Goal: Register for event/course

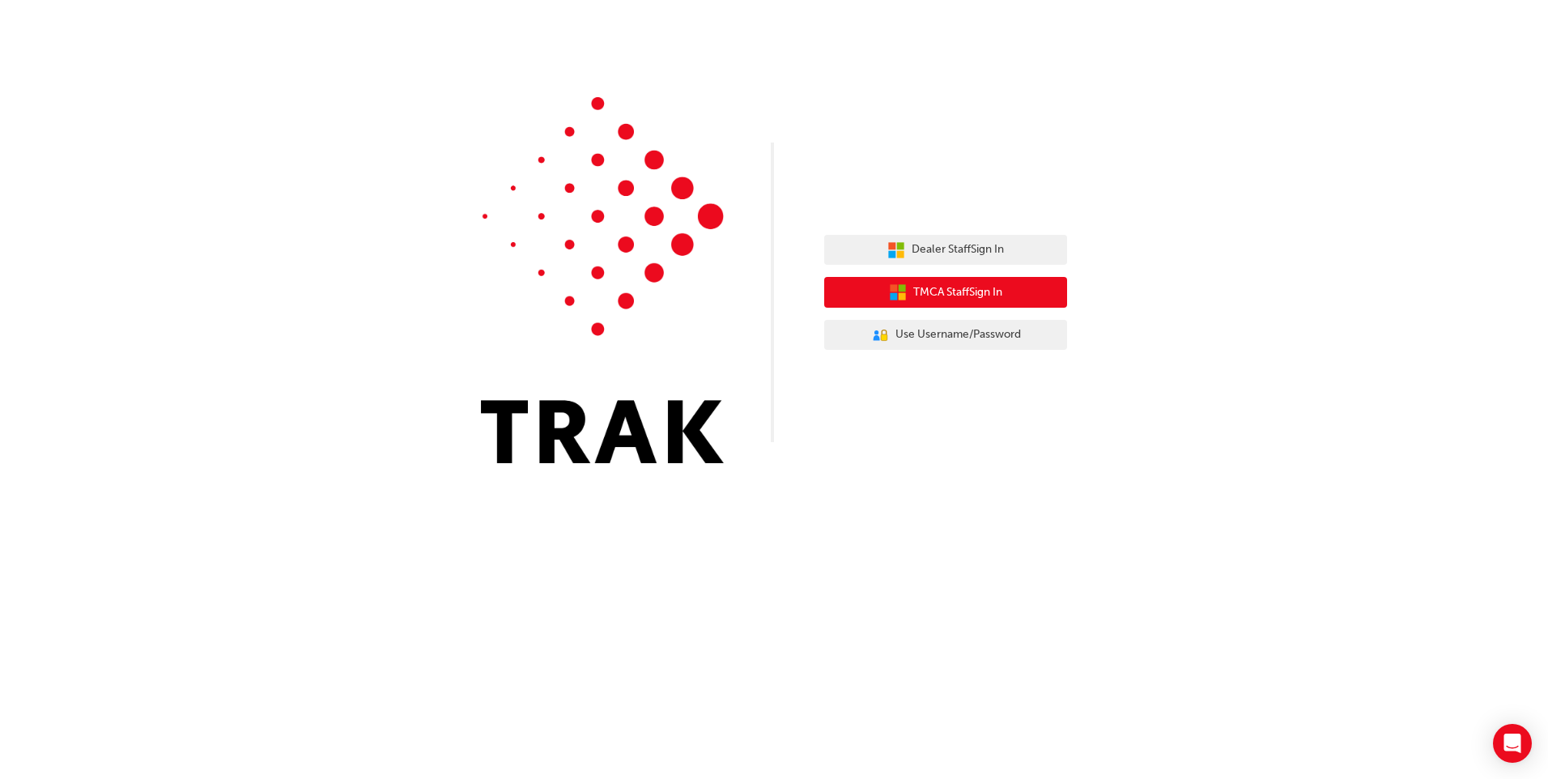
click at [945, 291] on span "TMCA Staff Sign In" at bounding box center [957, 292] width 89 height 19
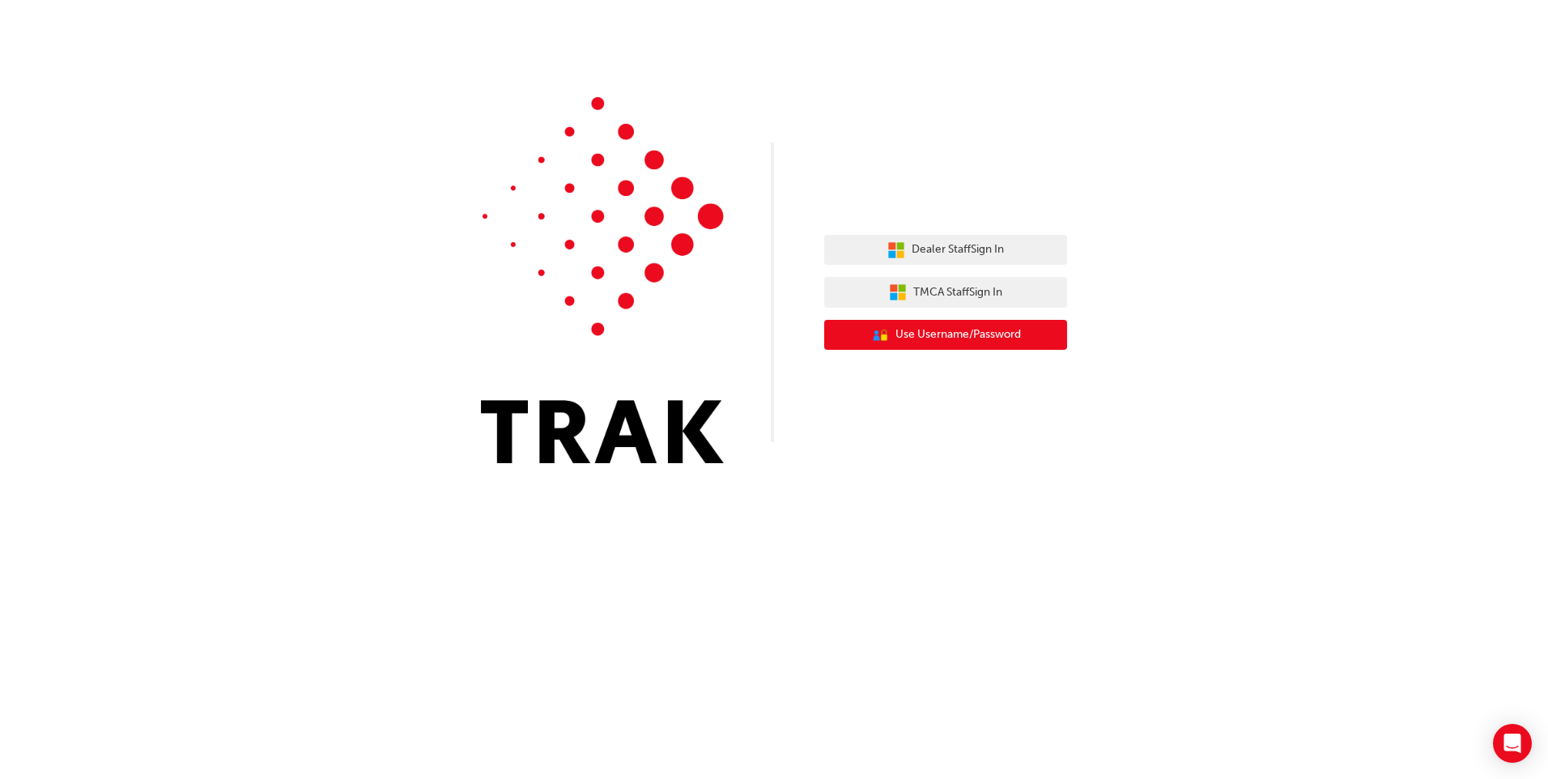
click at [975, 338] on span "Use Username/Password" at bounding box center [957, 334] width 125 height 19
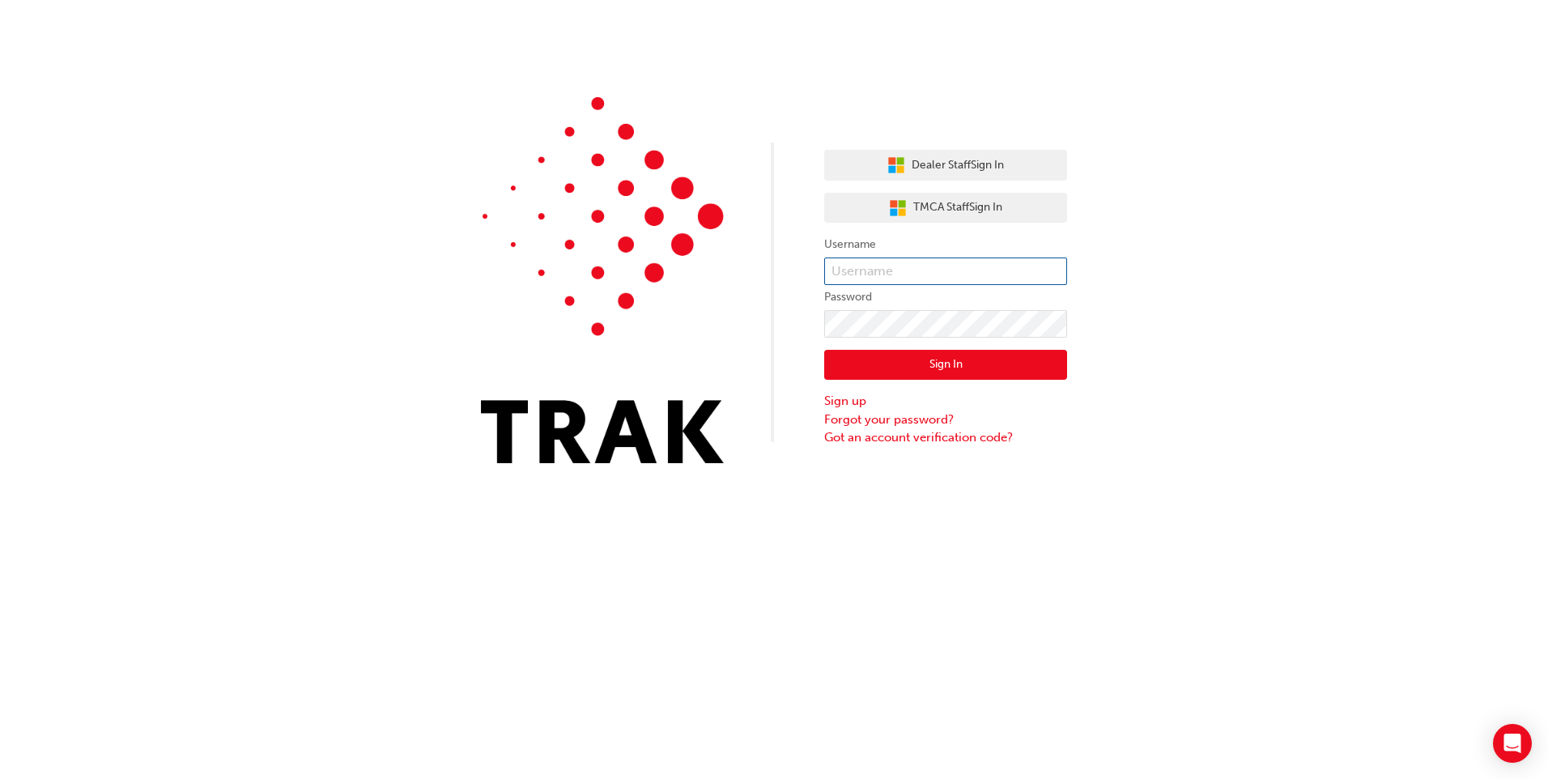
click at [919, 266] on input "text" at bounding box center [945, 271] width 243 height 28
type input "lucie.bathgate@rockinghamtoyota.com.au"
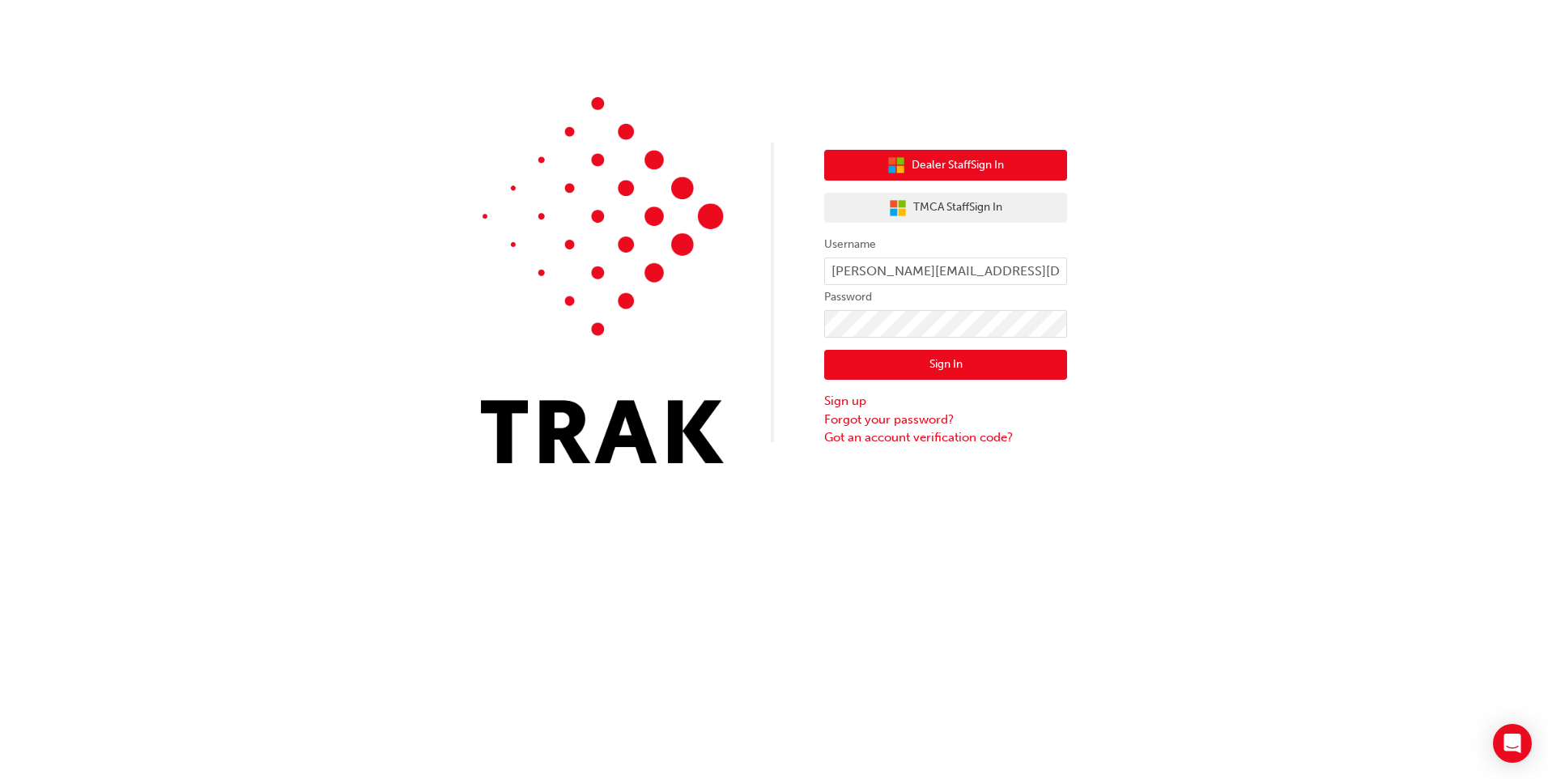
click at [974, 166] on span "Dealer Staff Sign In" at bounding box center [957, 165] width 92 height 19
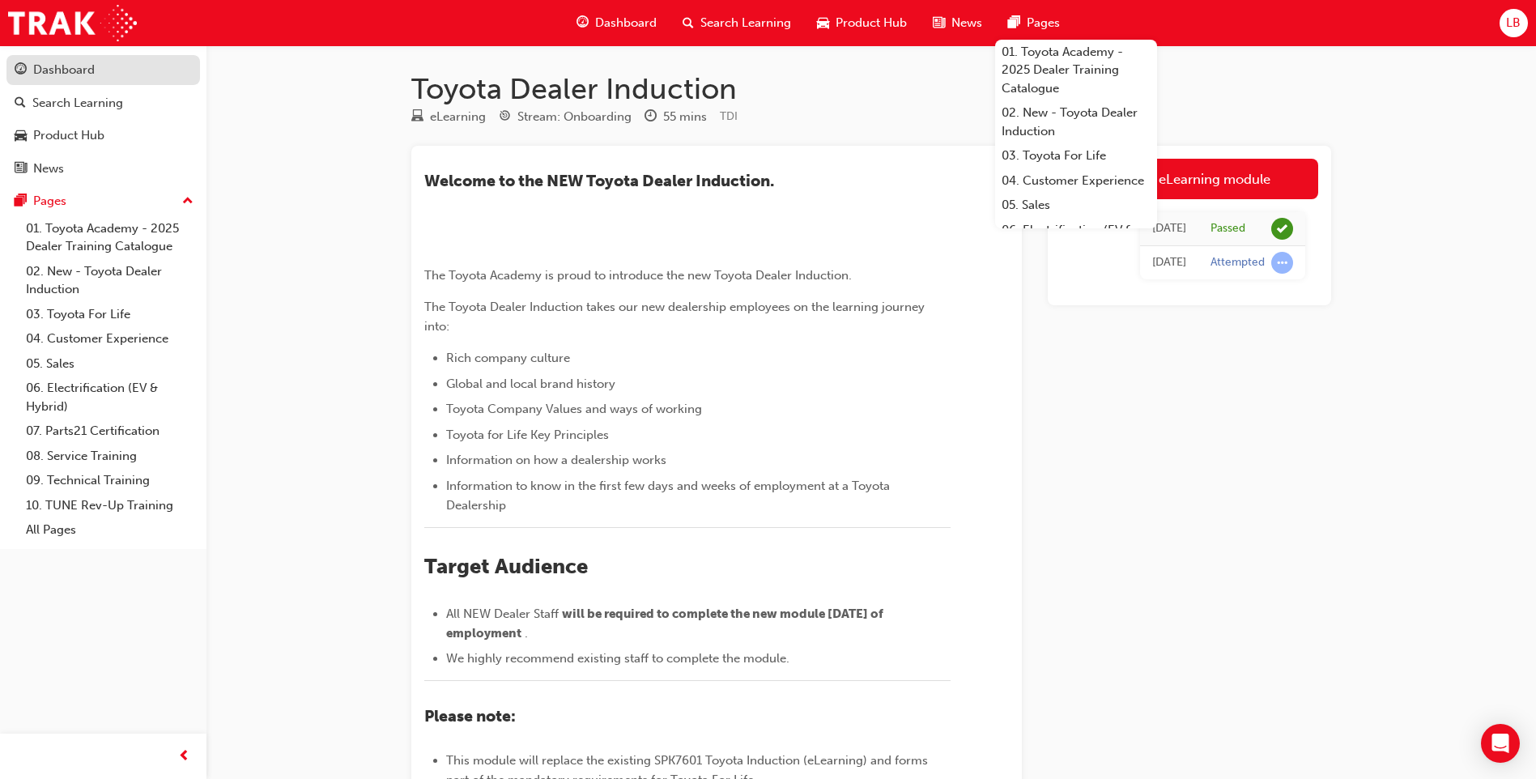
click at [79, 70] on div "Dashboard" at bounding box center [64, 70] width 62 height 19
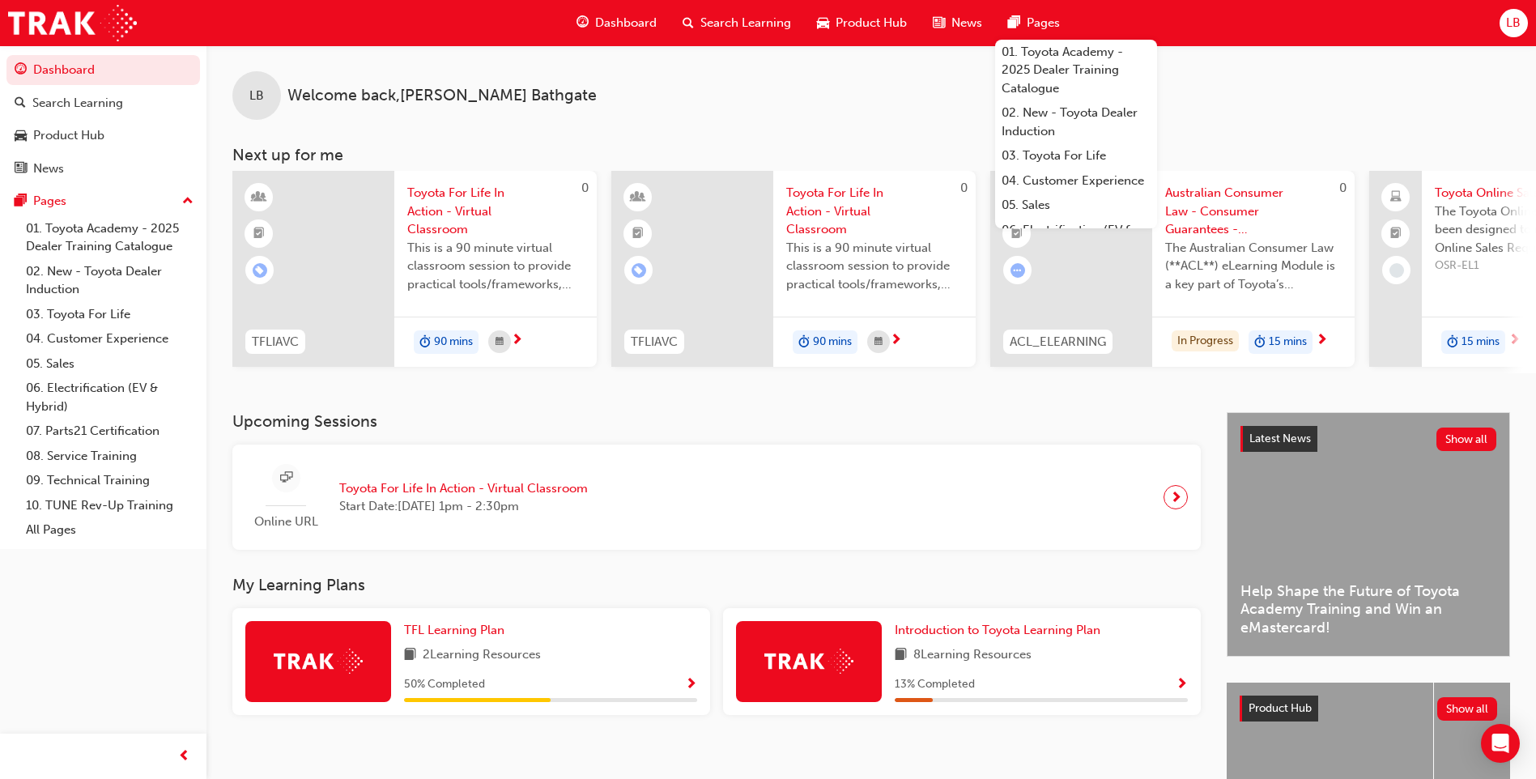
click at [484, 189] on span "Toyota For Life In Action - Virtual Classroom" at bounding box center [495, 211] width 176 height 55
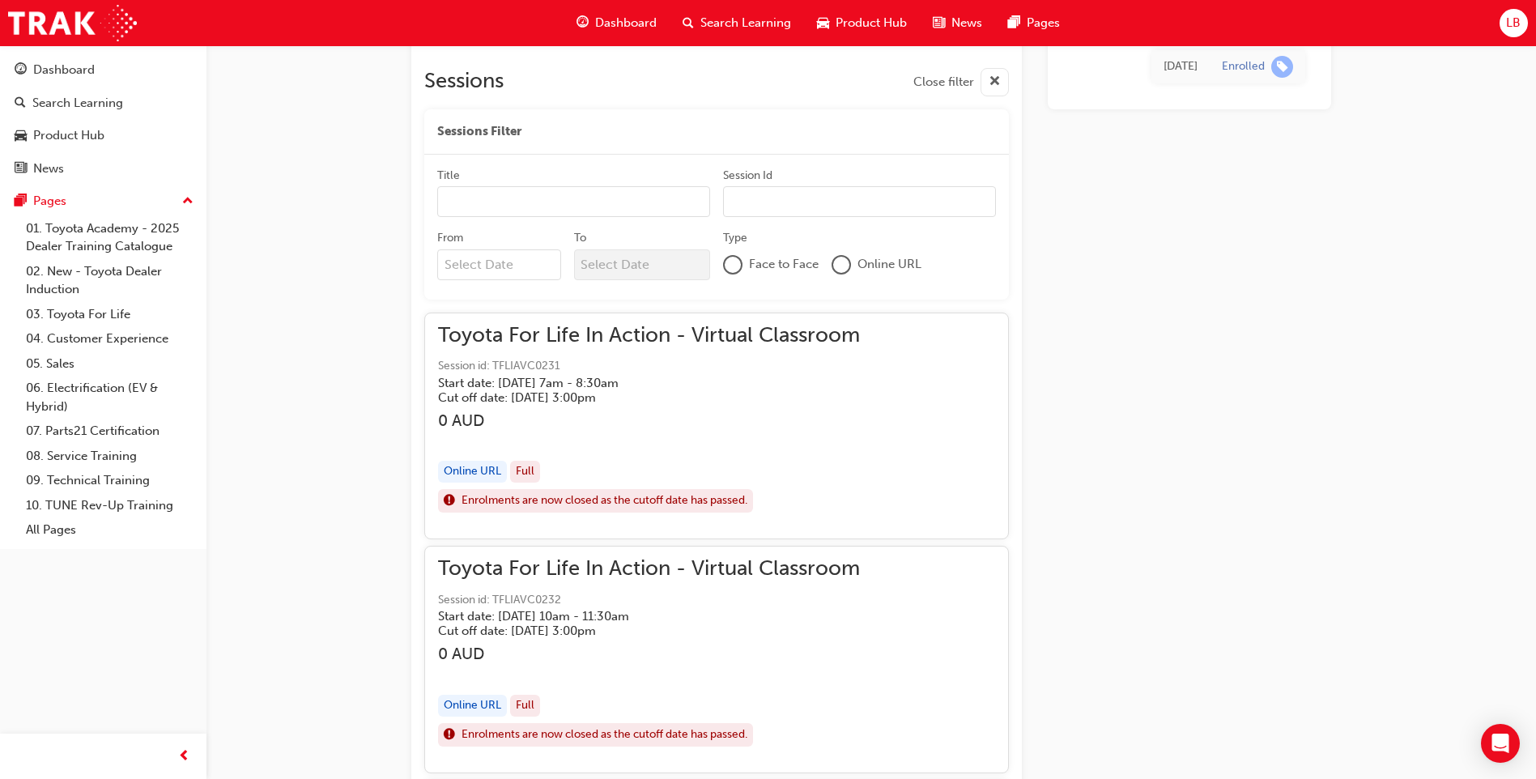
scroll to position [971, 0]
click at [778, 330] on span "Toyota For Life In Action - Virtual Classroom" at bounding box center [649, 334] width 422 height 19
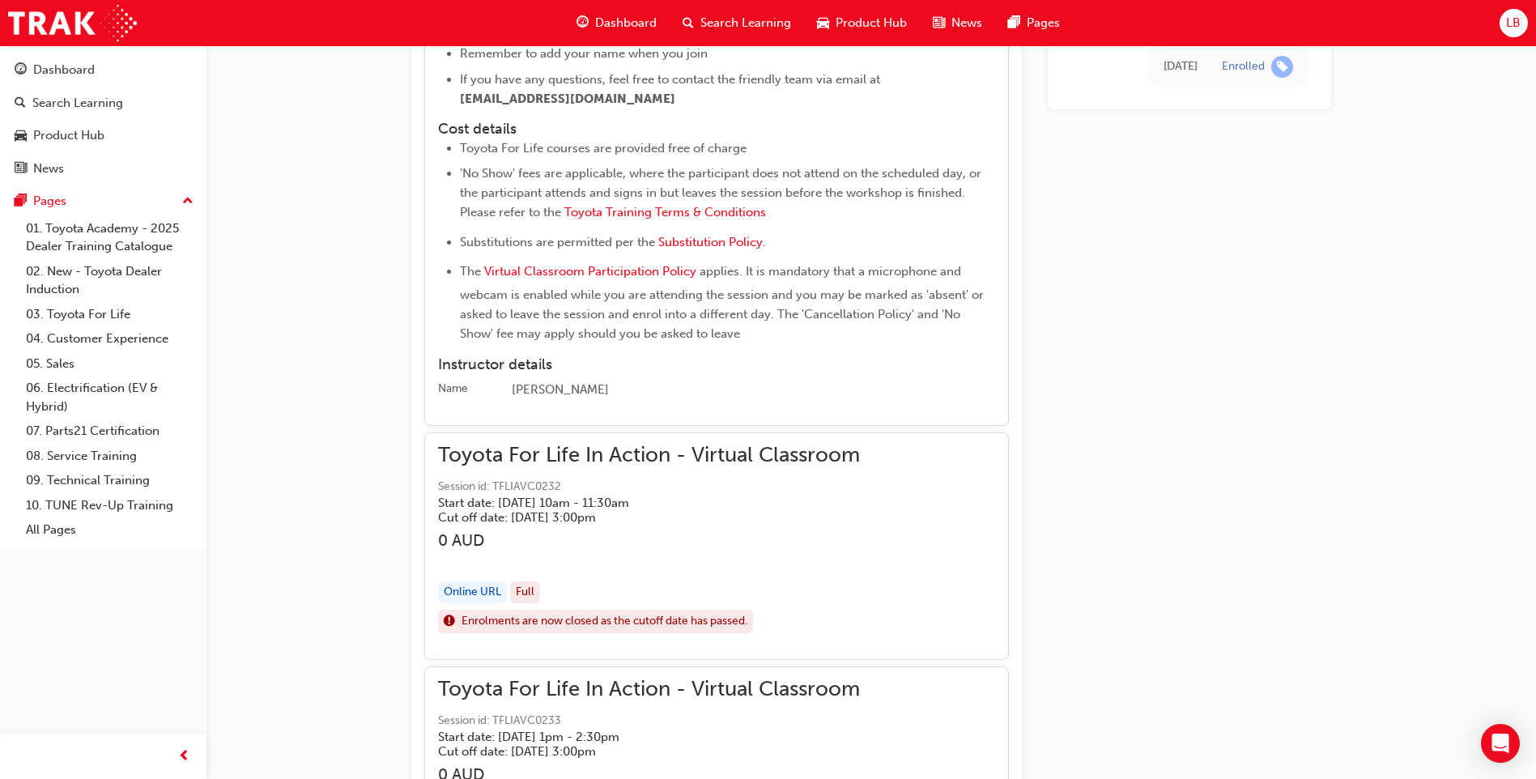
scroll to position [1700, 0]
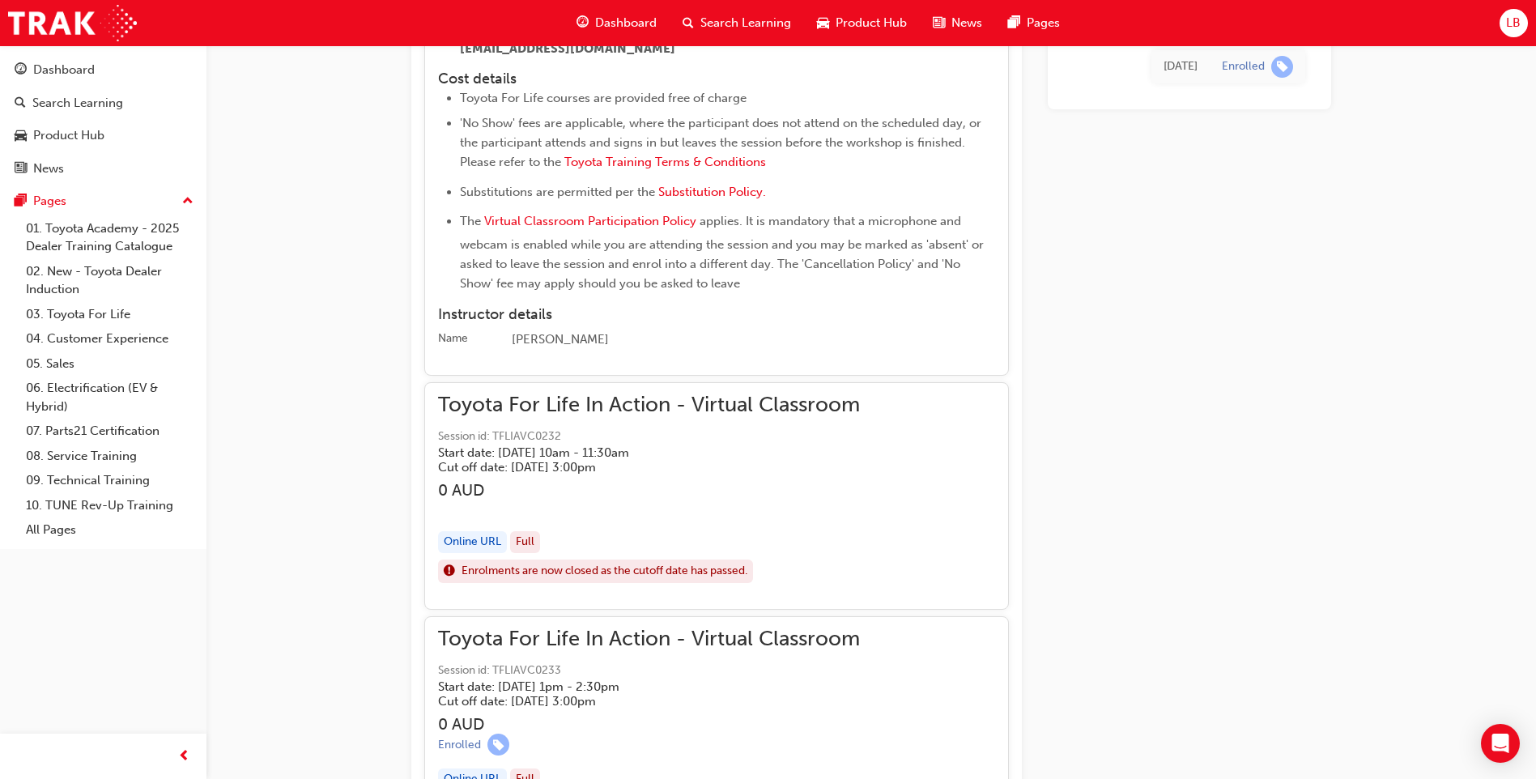
click at [766, 410] on span "Toyota For Life In Action - Virtual Classroom" at bounding box center [649, 405] width 422 height 19
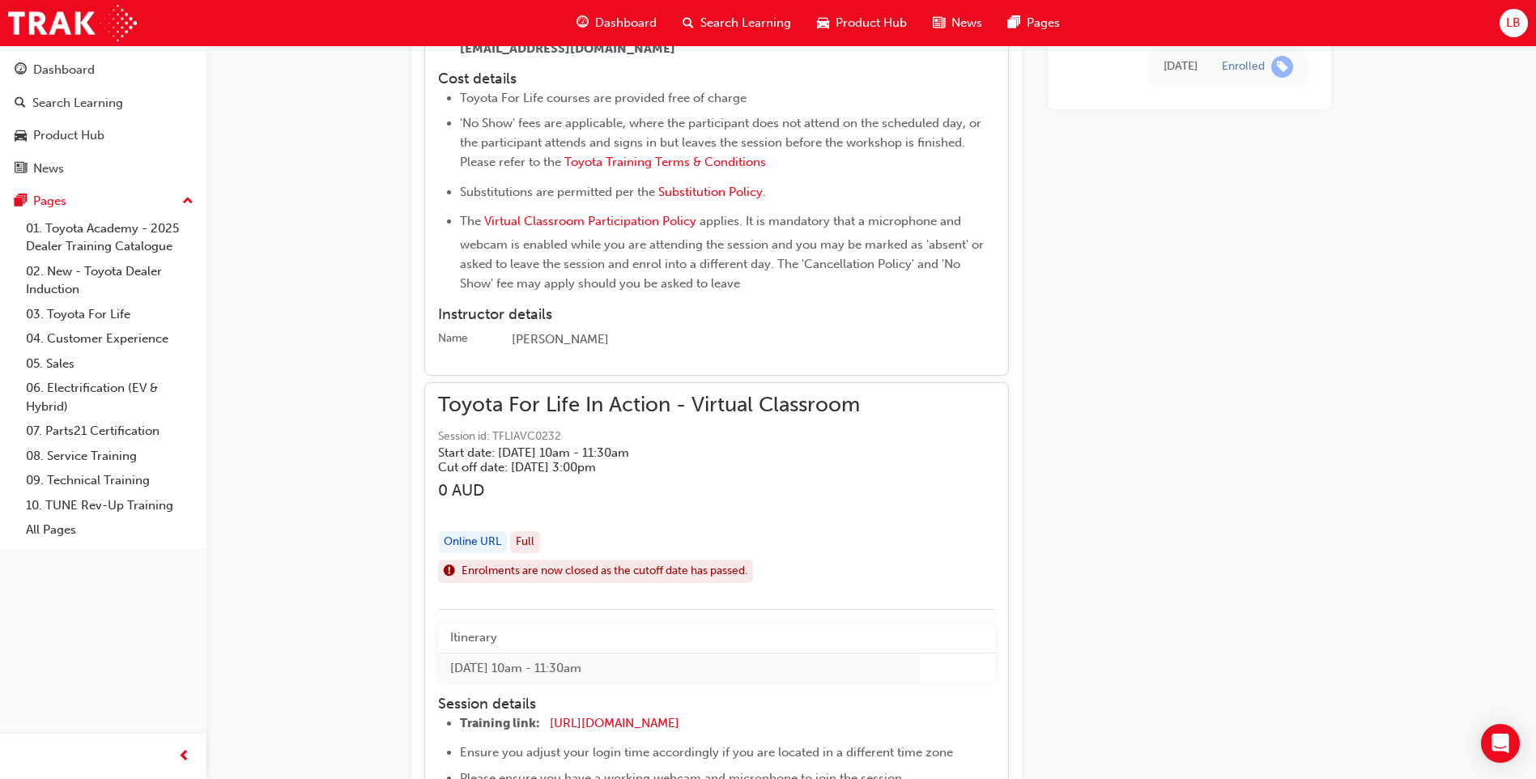
click at [767, 401] on span "Toyota For Life In Action - Virtual Classroom" at bounding box center [649, 405] width 422 height 19
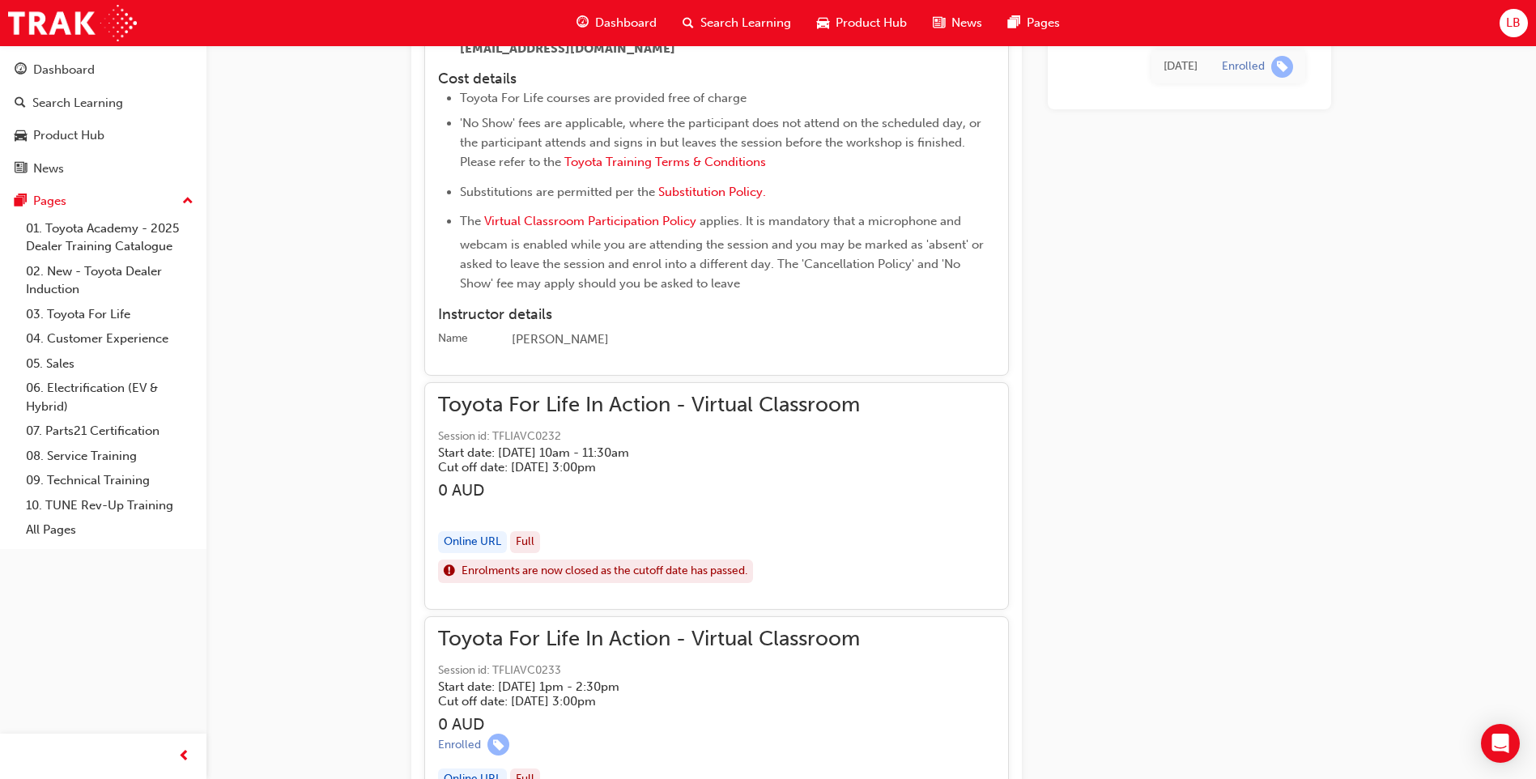
click at [767, 401] on span "Toyota For Life In Action - Virtual Classroom" at bounding box center [649, 405] width 422 height 19
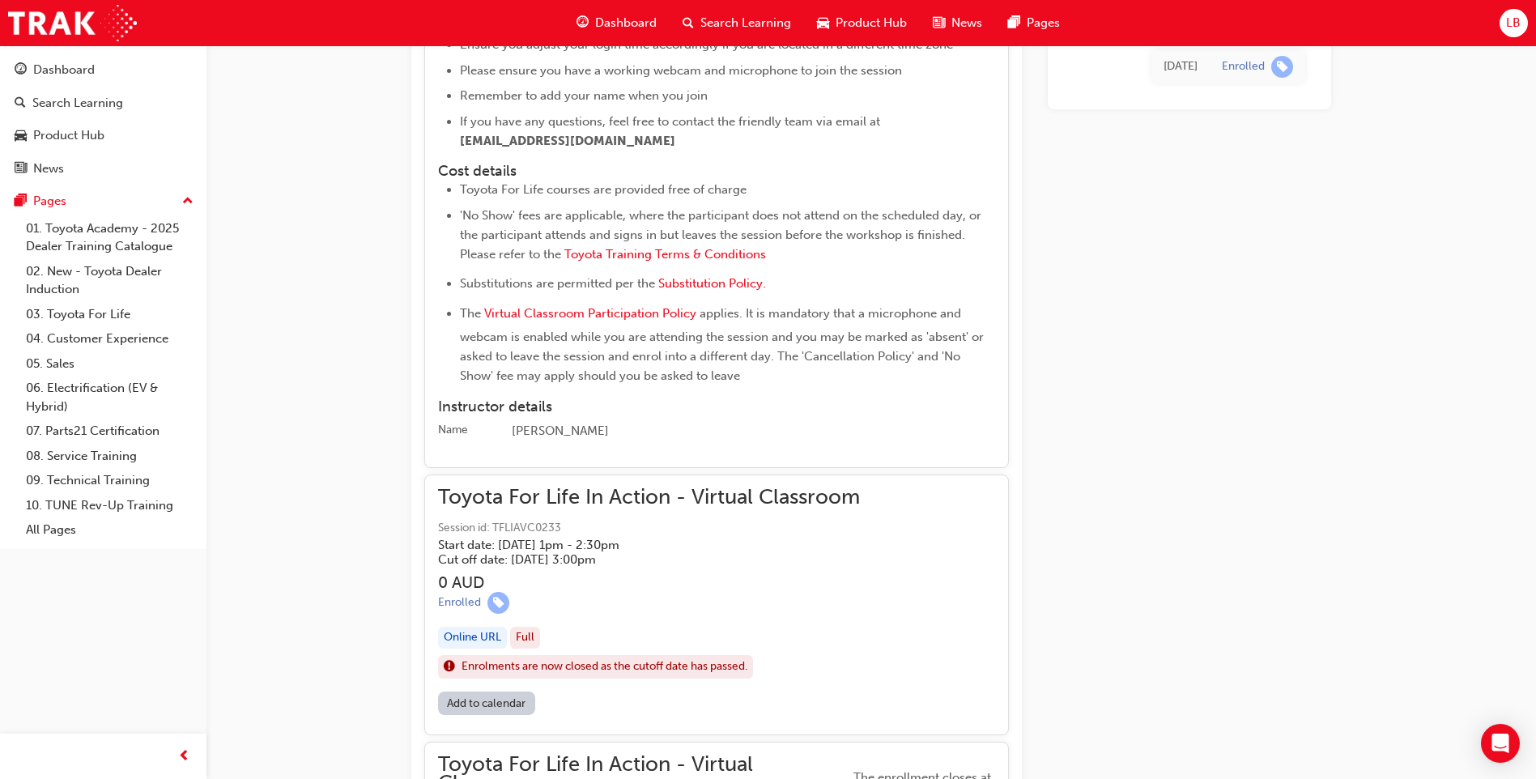
scroll to position [2428, 0]
